Goal: Register for event/course

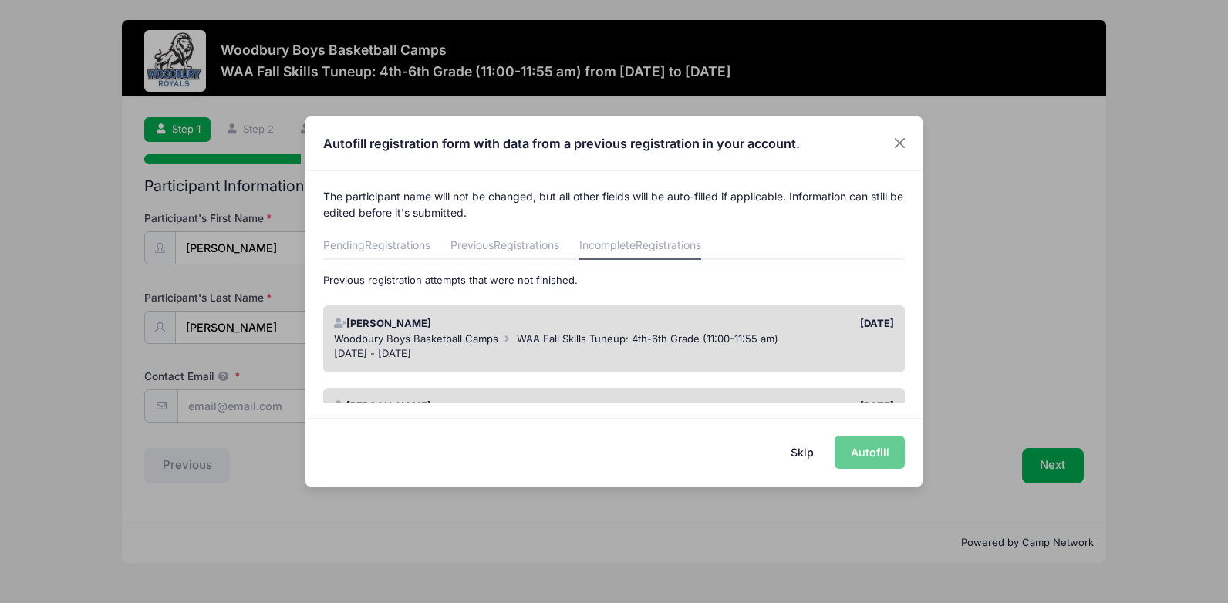
click at [606, 350] on div "[DATE] - [DATE]" at bounding box center [614, 353] width 561 height 15
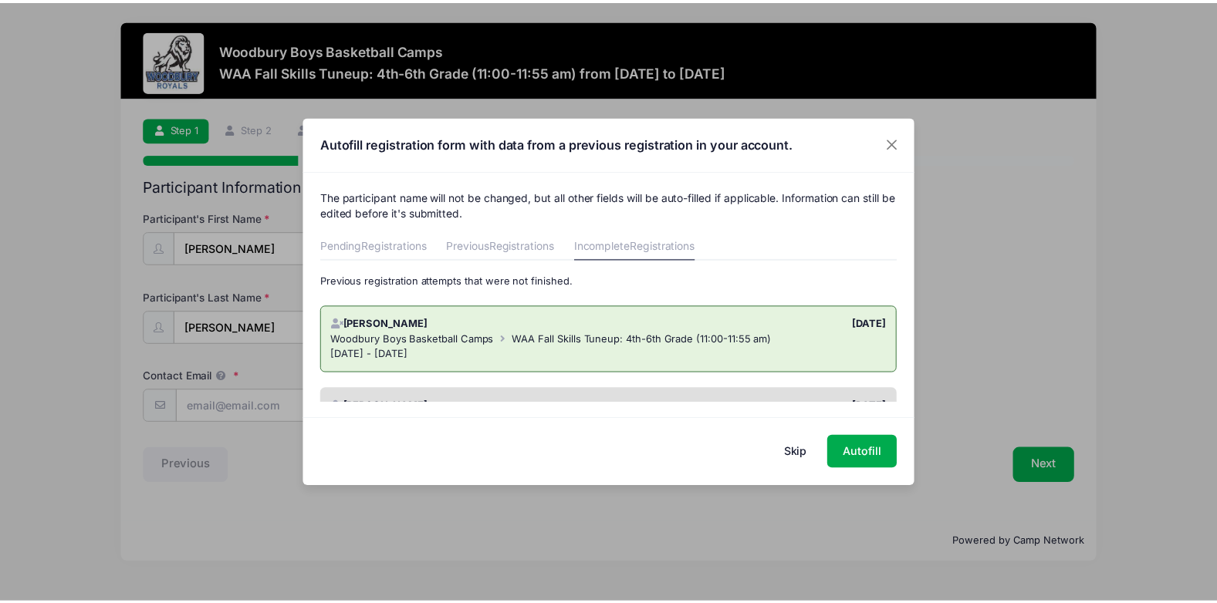
scroll to position [77, 0]
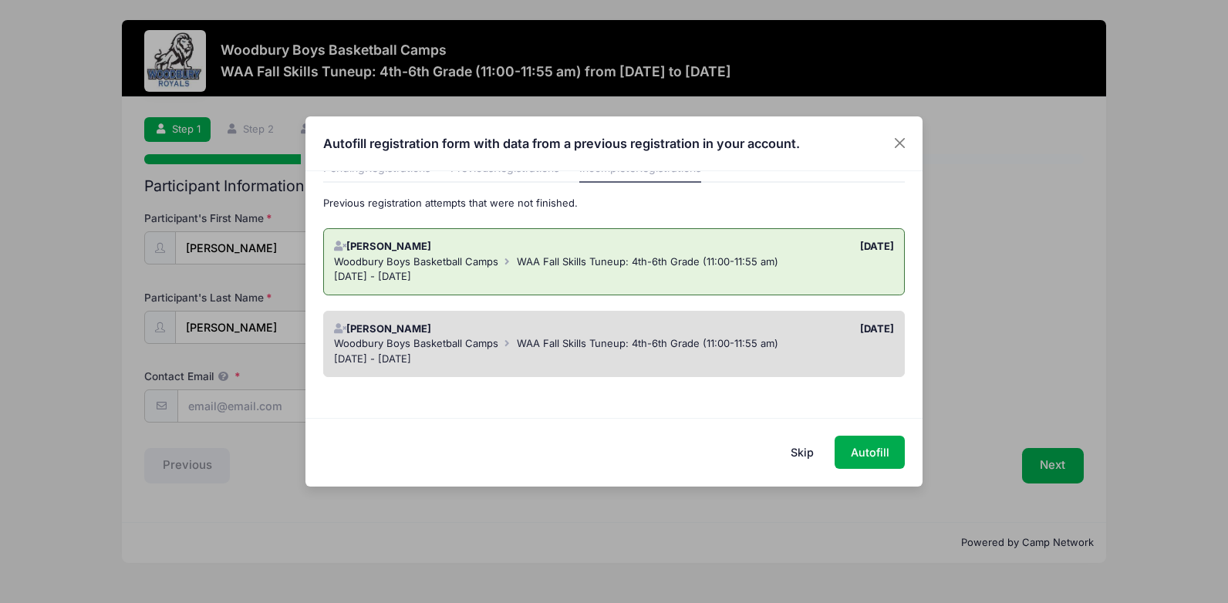
click at [593, 273] on div "[DATE] - [DATE]" at bounding box center [614, 276] width 561 height 15
click at [860, 449] on button "Autofill" at bounding box center [870, 452] width 70 height 33
type input "[PERSON_NAME][EMAIL_ADDRESS][PERSON_NAME][DOMAIN_NAME]"
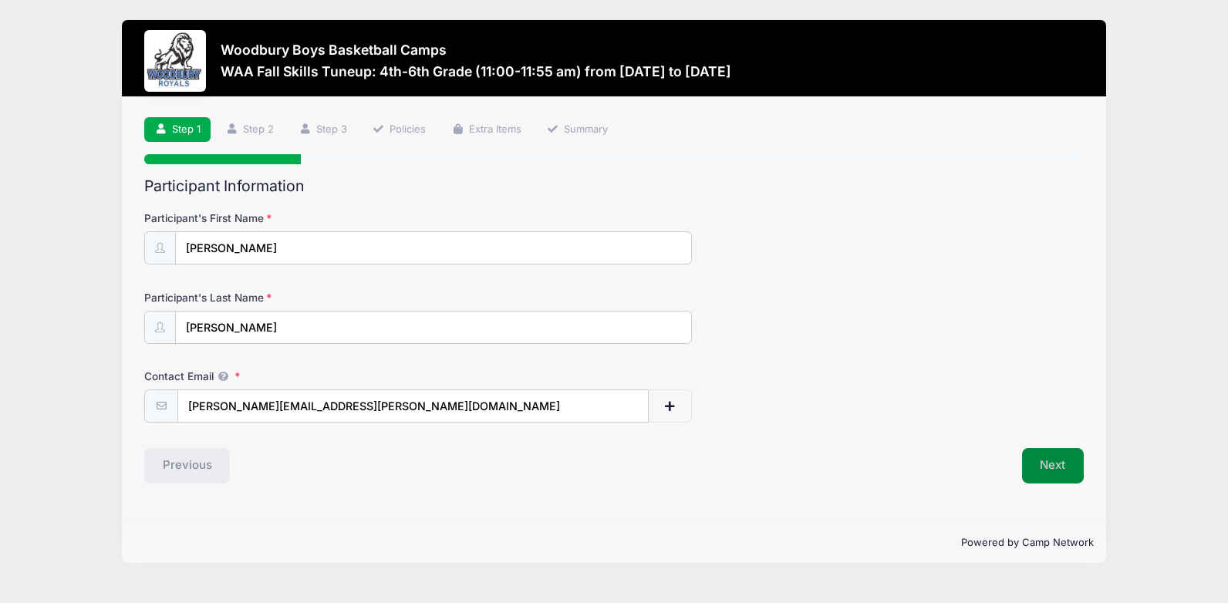
click at [1049, 468] on button "Next" at bounding box center [1053, 465] width 62 height 35
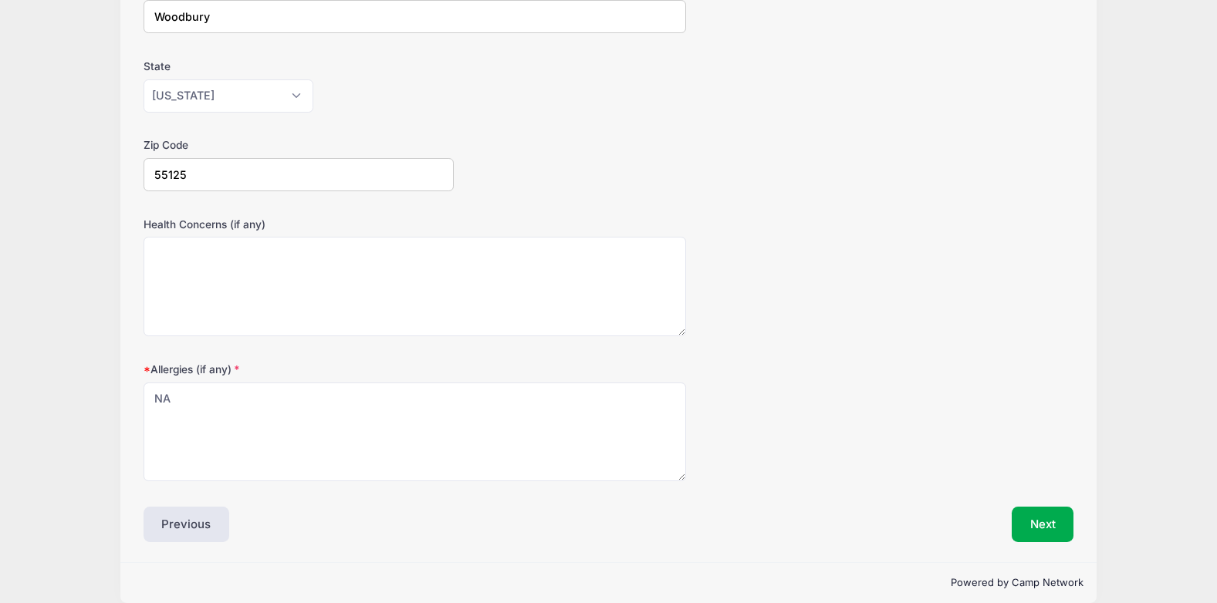
scroll to position [410, 0]
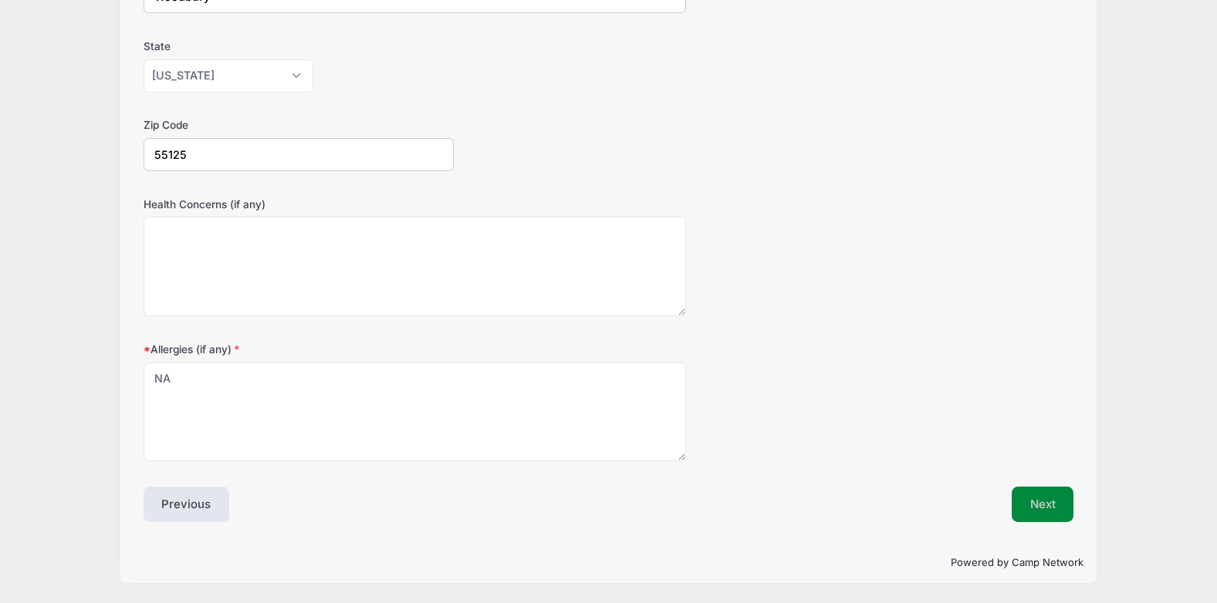
click at [1050, 495] on button "Next" at bounding box center [1043, 504] width 62 height 35
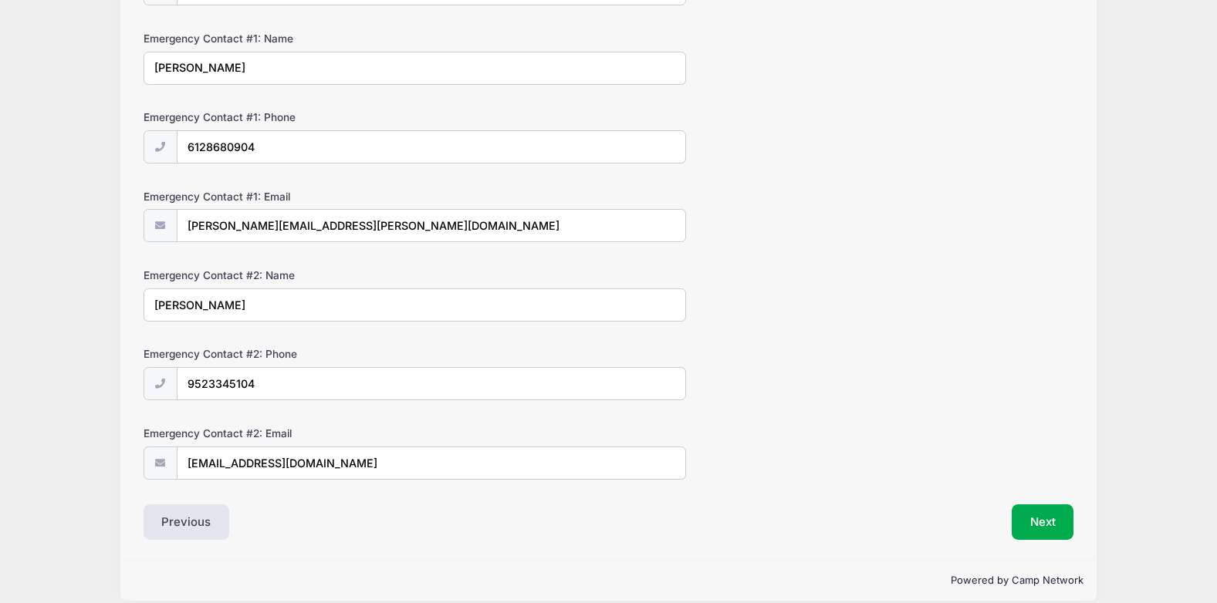
scroll to position [435, 0]
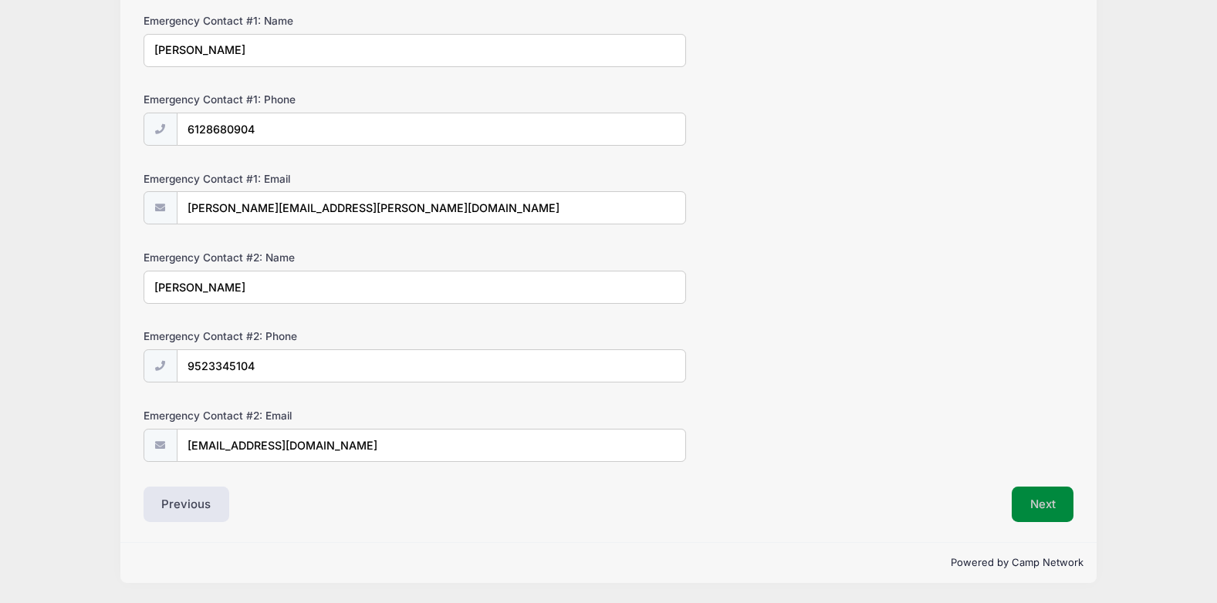
click at [1038, 510] on button "Next" at bounding box center [1043, 504] width 62 height 35
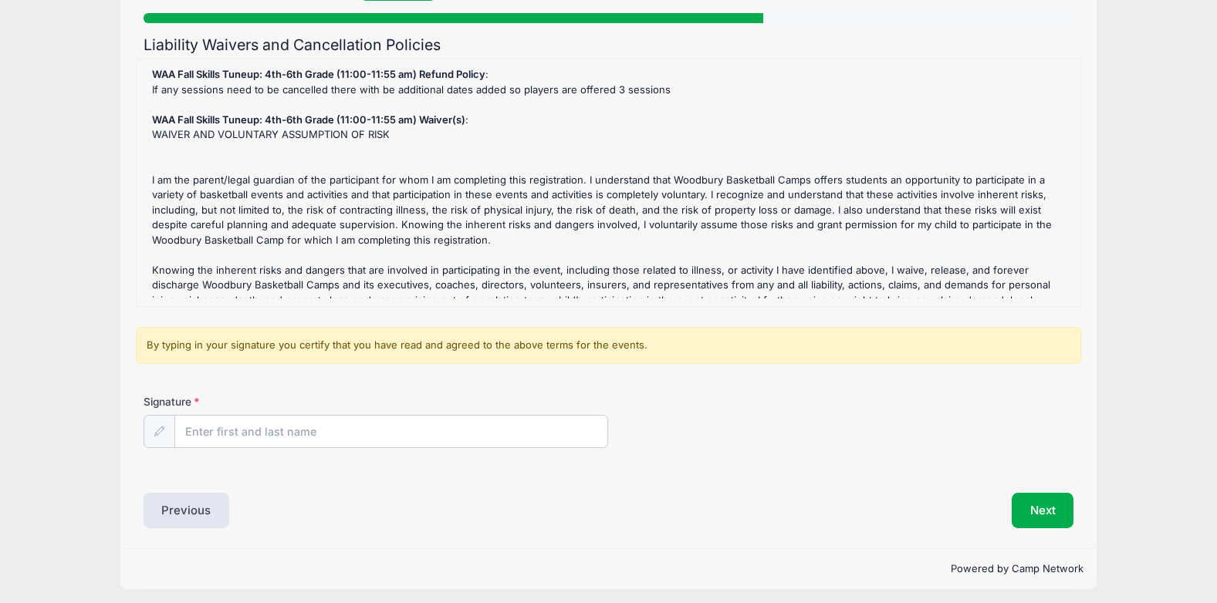
scroll to position [147, 0]
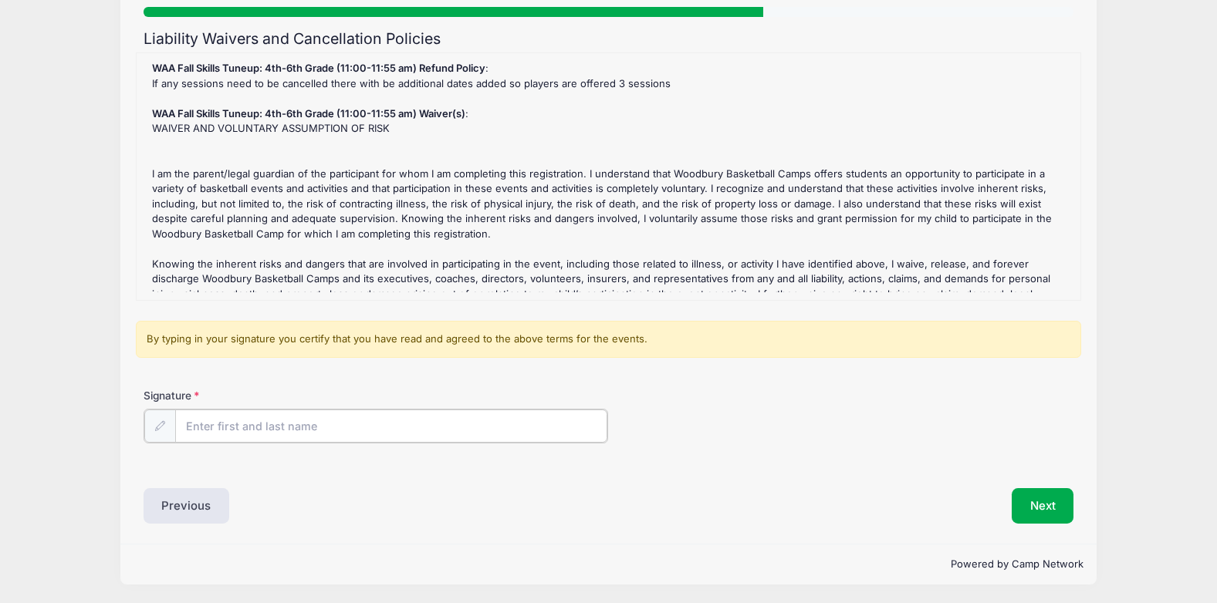
click at [396, 424] on input "Signature" at bounding box center [391, 426] width 433 height 33
type input "[PERSON_NAME]"
click at [1043, 499] on button "Next" at bounding box center [1043, 504] width 62 height 35
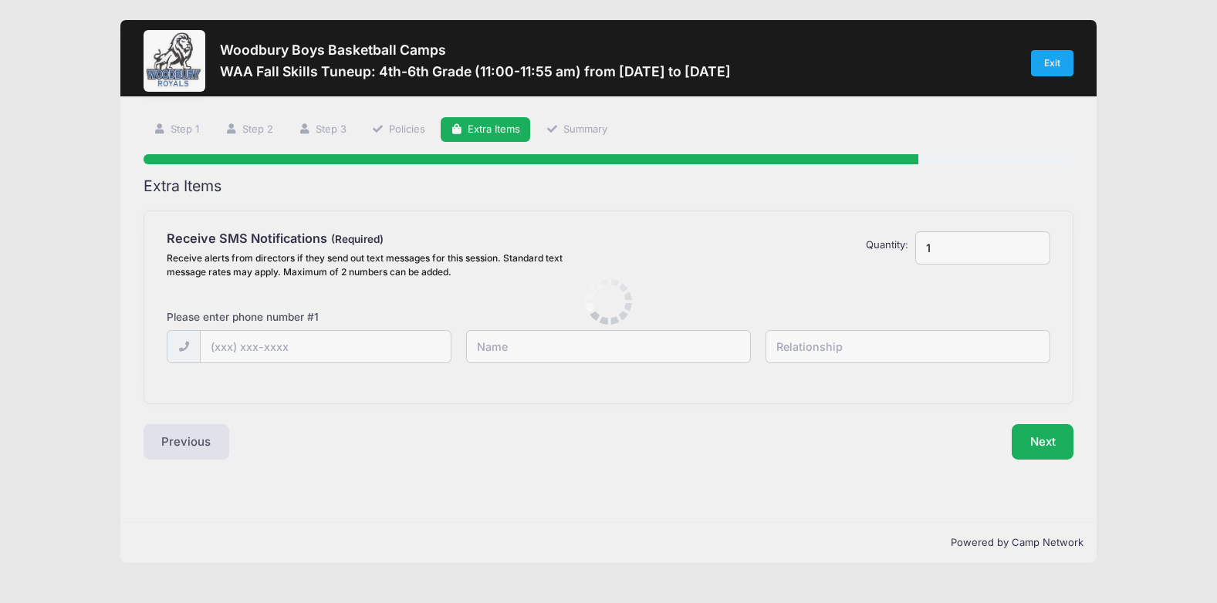
scroll to position [0, 0]
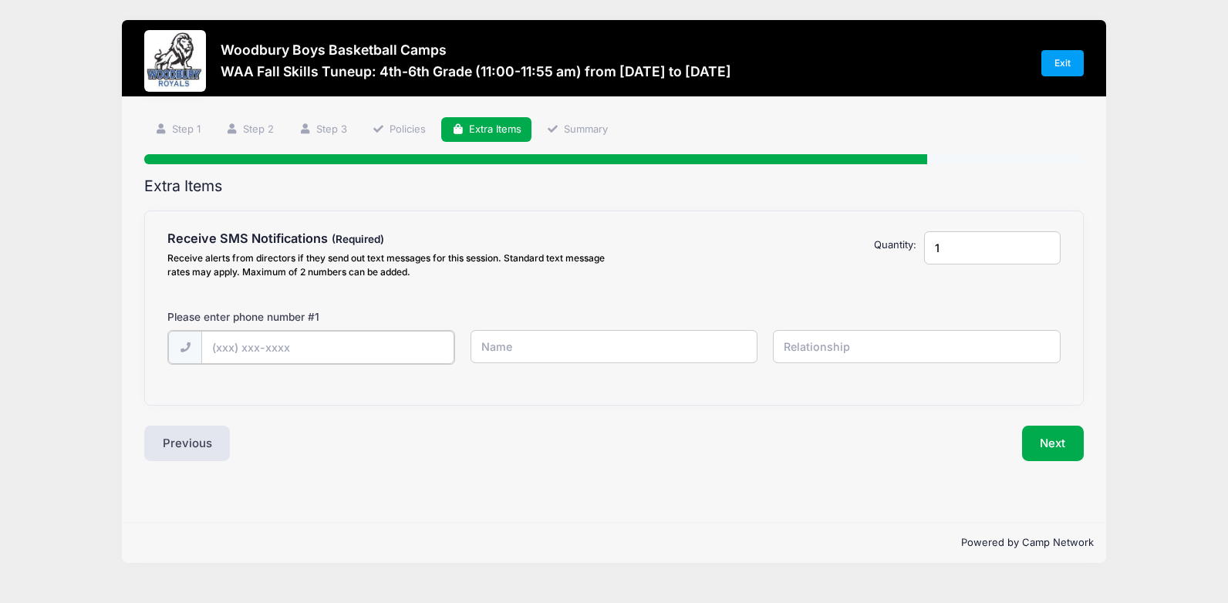
click at [380, 349] on input "text" at bounding box center [327, 347] width 253 height 33
type input "[PHONE_NUMBER]"
click at [589, 347] on input "text" at bounding box center [615, 346] width 288 height 33
type input "[PERSON_NAME]"
type input "Mom"
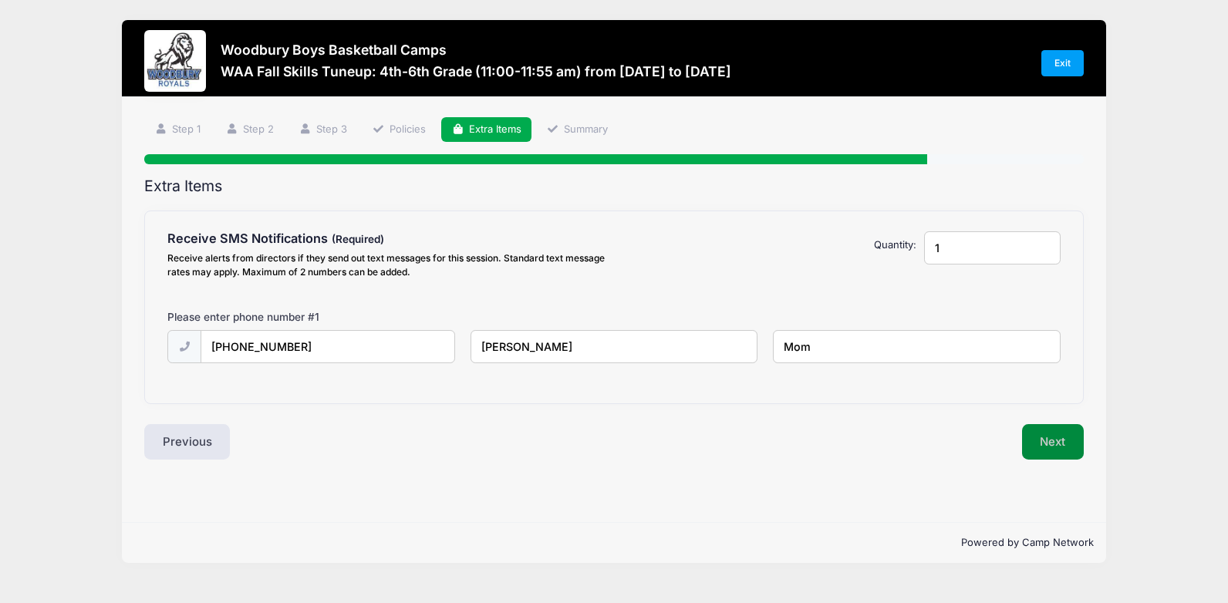
click at [1066, 451] on button "Next" at bounding box center [1053, 441] width 62 height 35
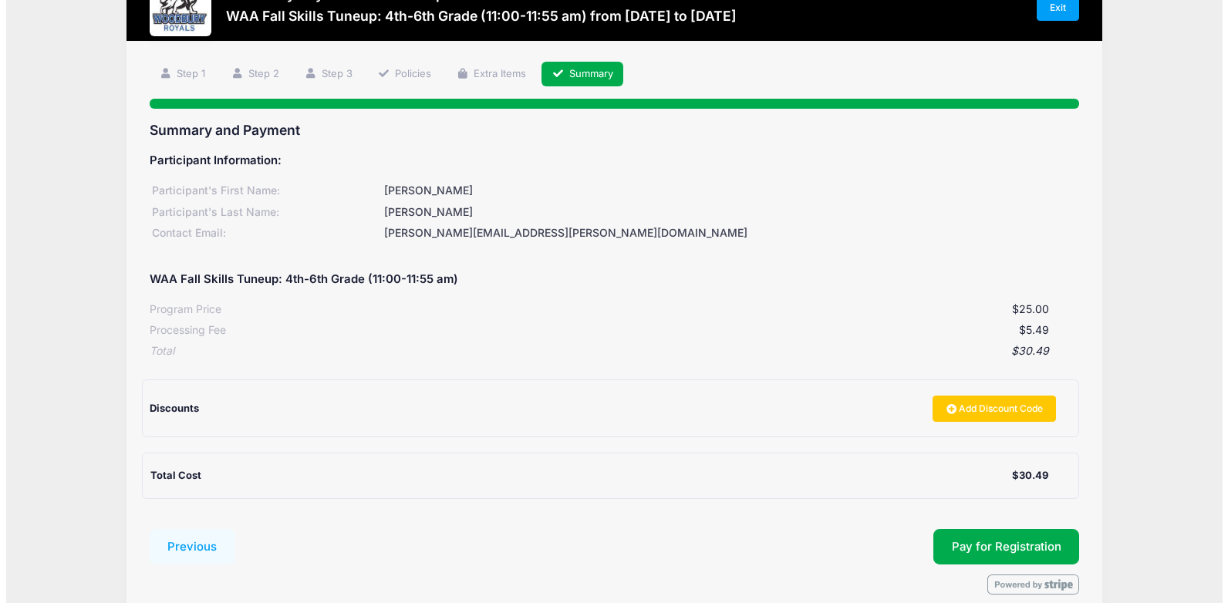
scroll to position [128, 0]
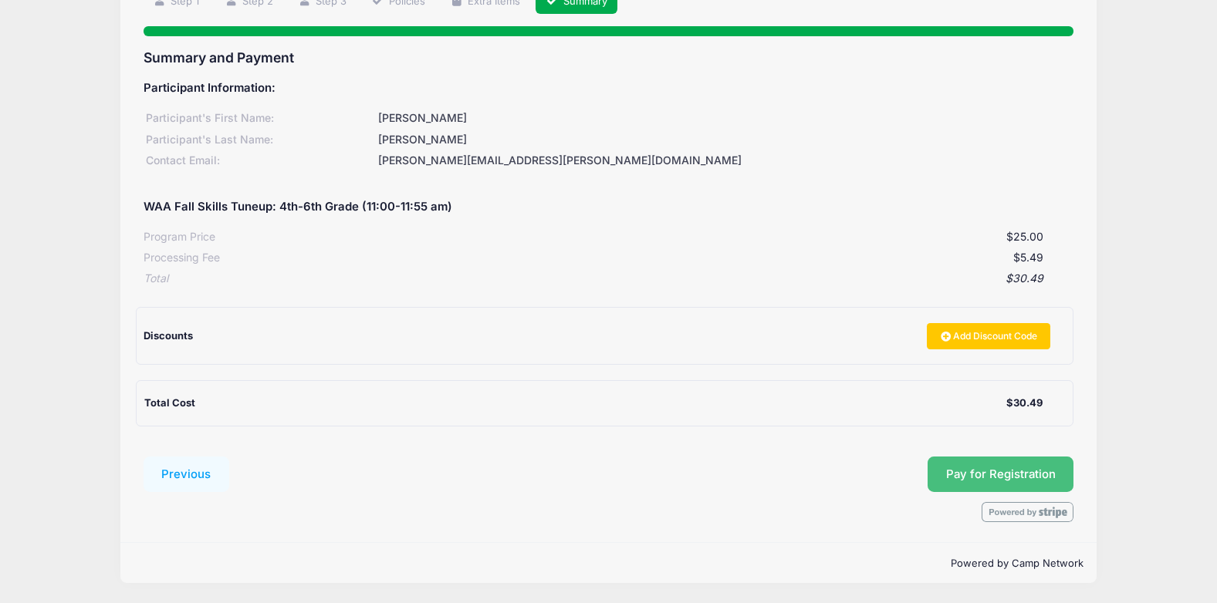
click at [1043, 474] on button "Pay for Registration" at bounding box center [1000, 474] width 147 height 35
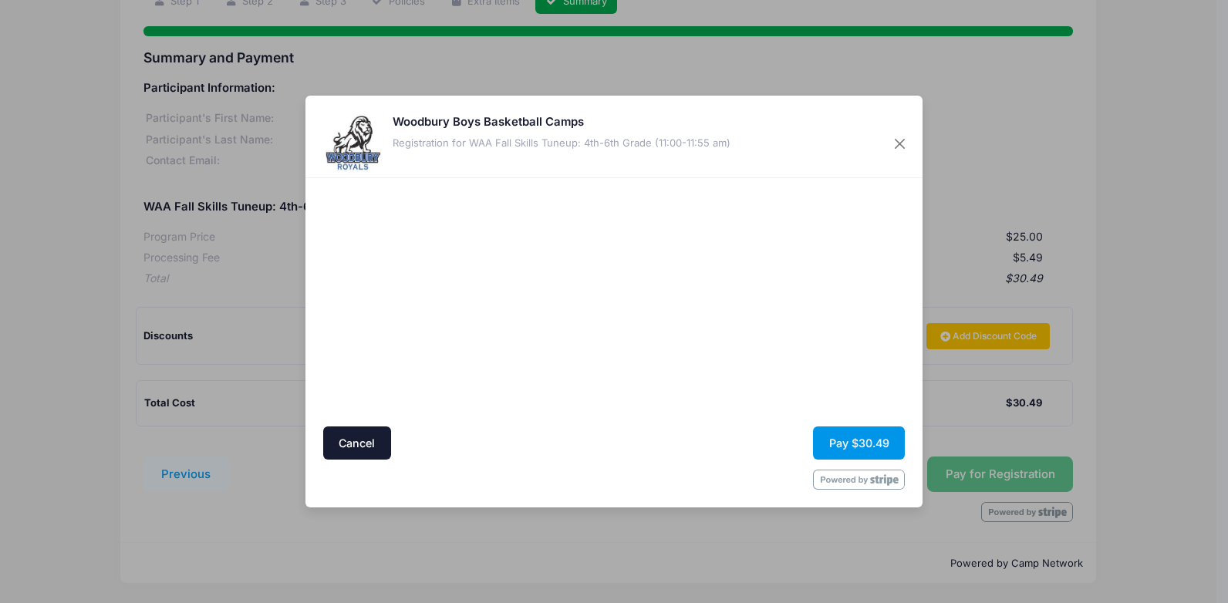
click at [854, 447] on button "Pay $30.49" at bounding box center [859, 443] width 92 height 33
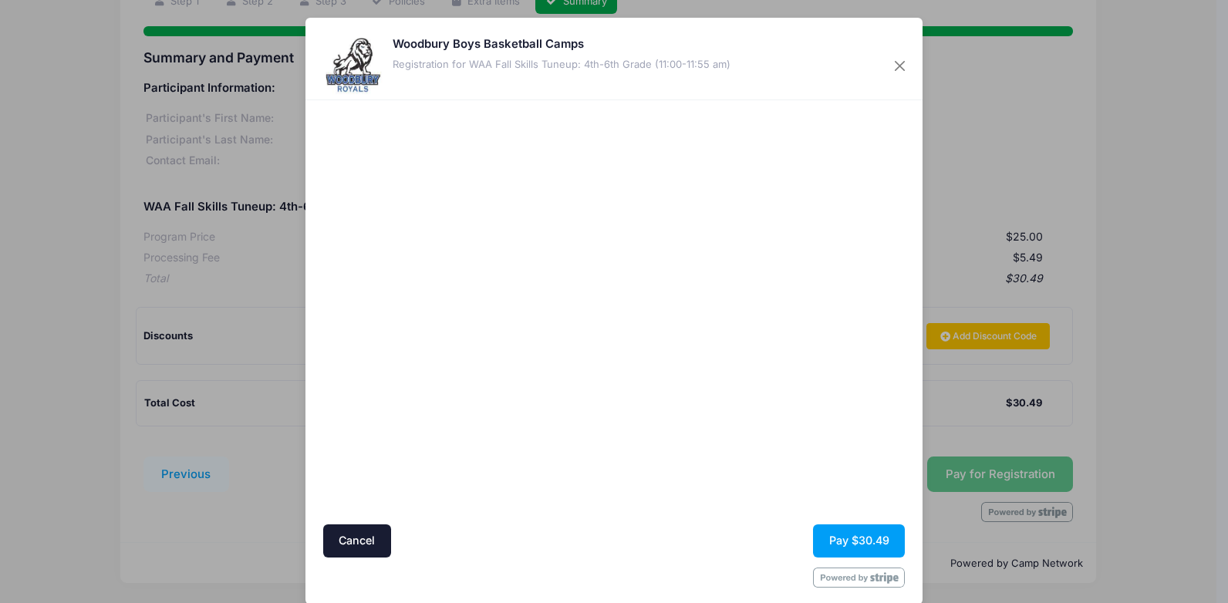
scroll to position [19, 0]
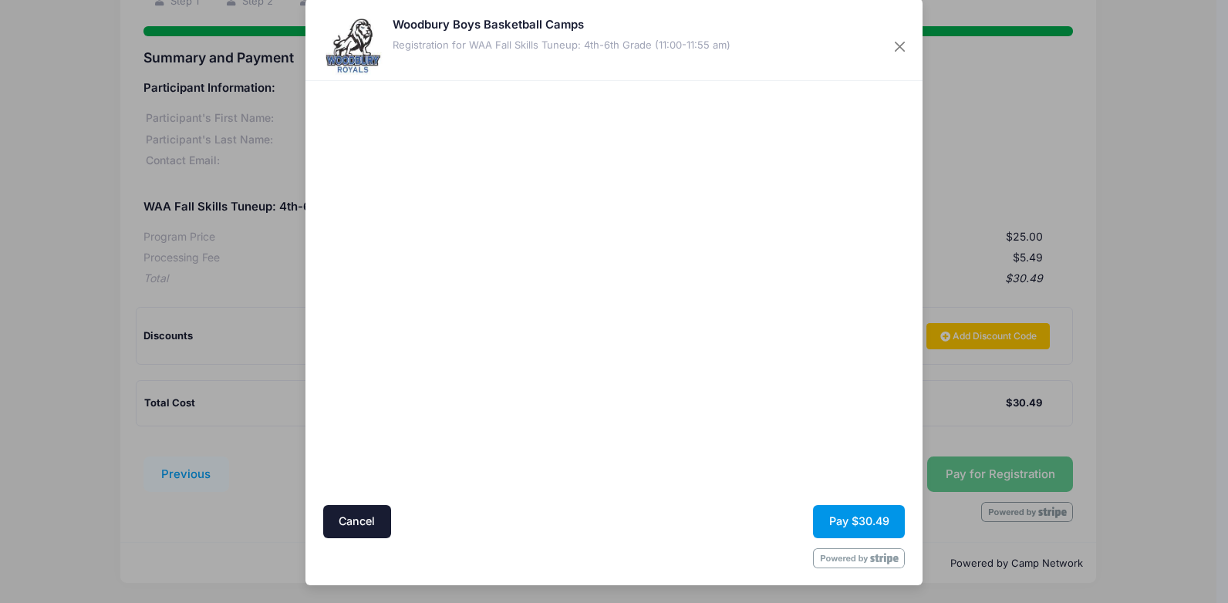
click at [846, 514] on button "Pay $30.49" at bounding box center [859, 521] width 92 height 33
